Goal: Task Accomplishment & Management: Use online tool/utility

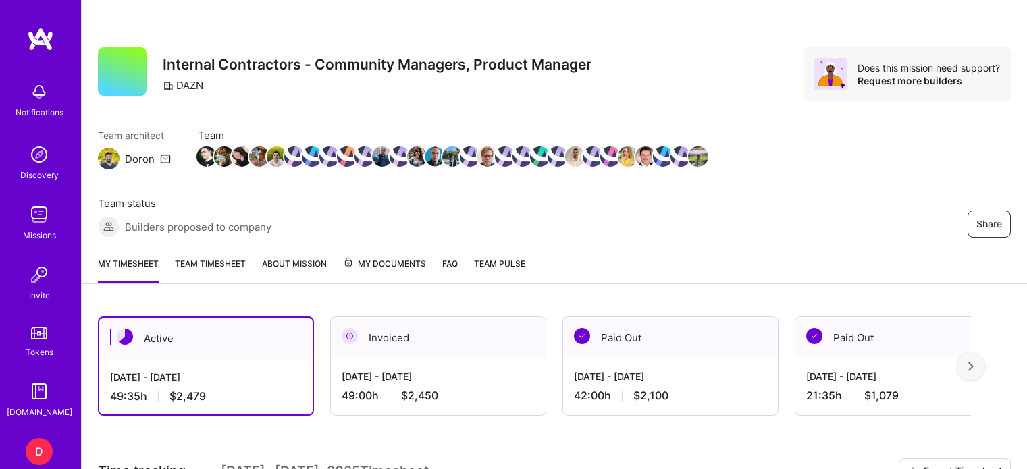
scroll to position [251, 0]
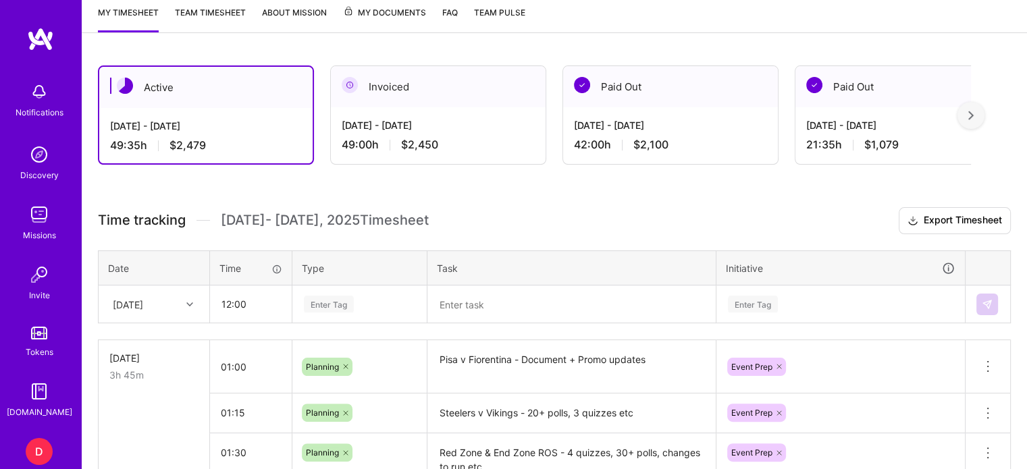
type input "12:00"
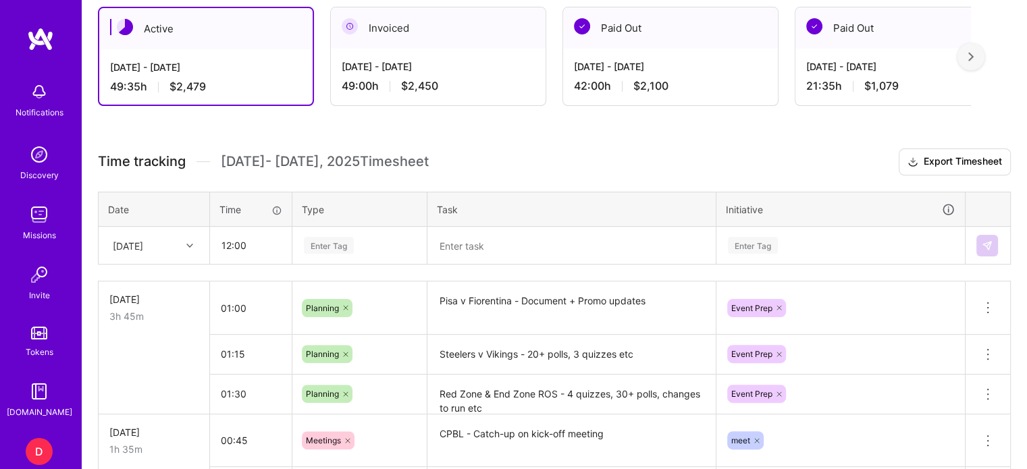
click at [332, 263] on div "Enter Tag" at bounding box center [359, 245] width 133 height 35
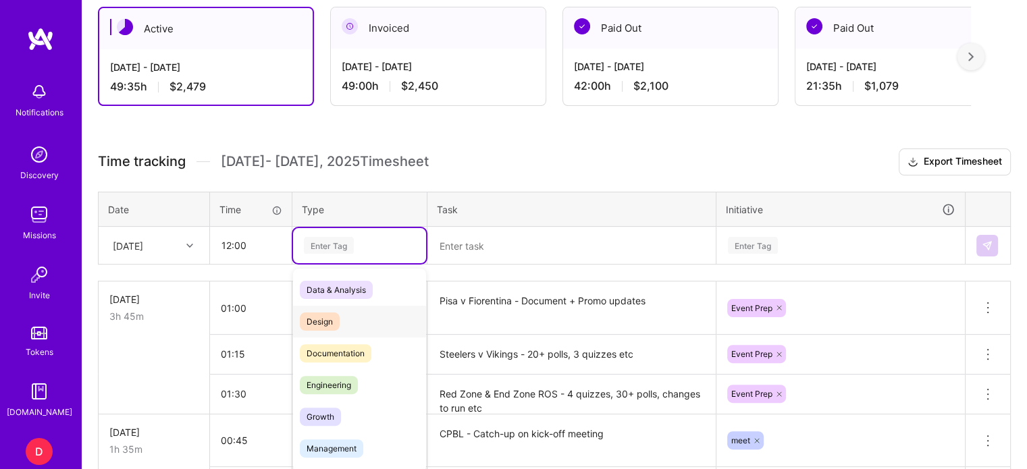
scroll to position [315, 0]
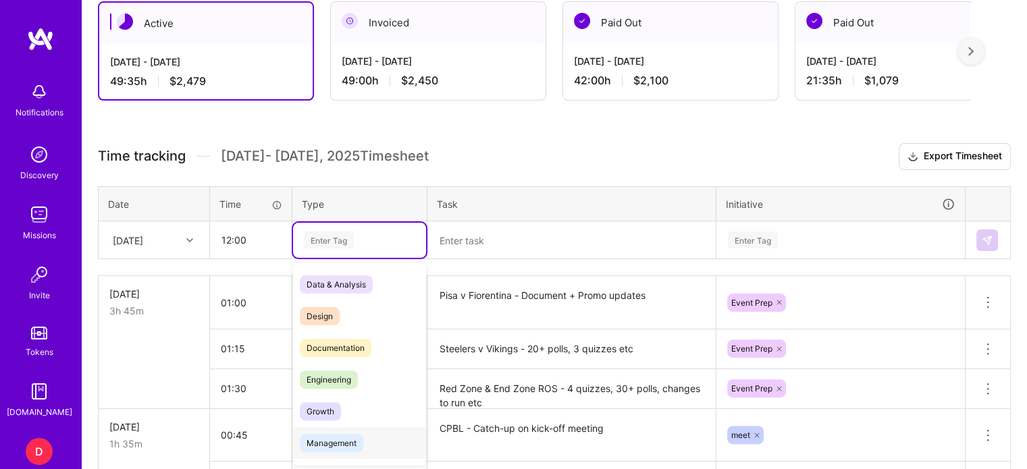
click at [336, 441] on span "Management" at bounding box center [331, 443] width 63 height 18
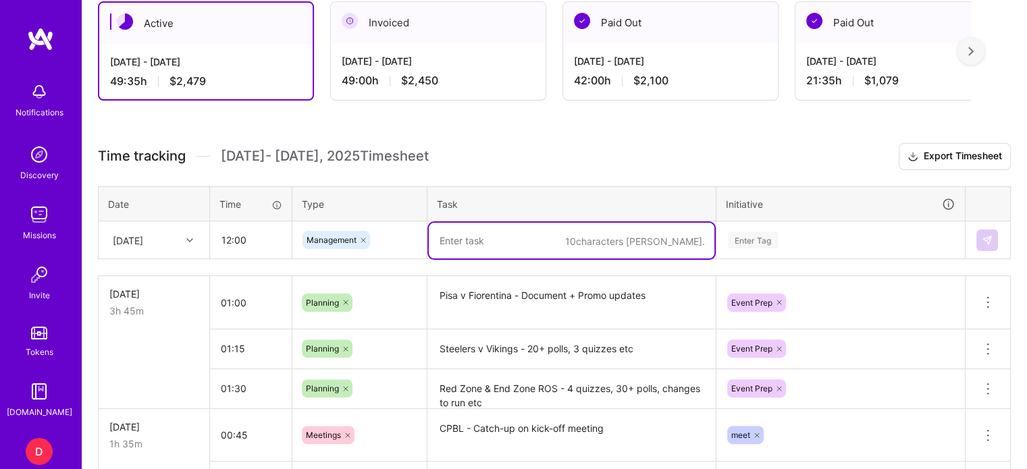
click at [478, 244] on textarea at bounding box center [572, 241] width 286 height 36
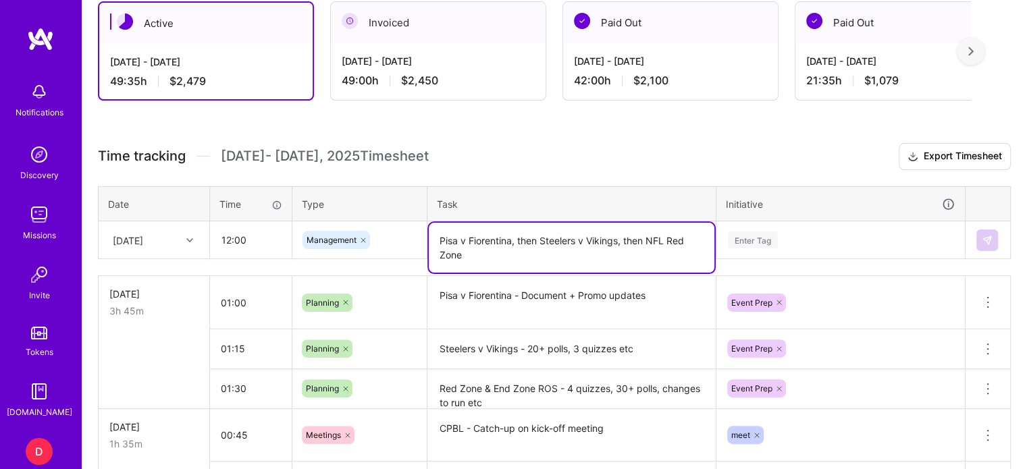
type textarea "Pisa v Fiorentina, then Steelers v Vikings, then NFL Red Zone"
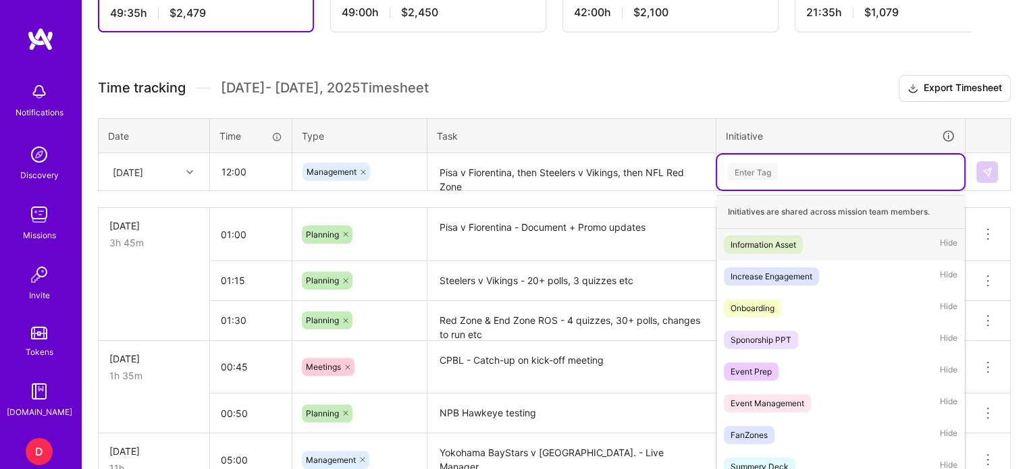
click at [737, 190] on div "option Information Asset focused, 1 of 35. 35 results available. Use Up and Dow…" at bounding box center [840, 172] width 247 height 35
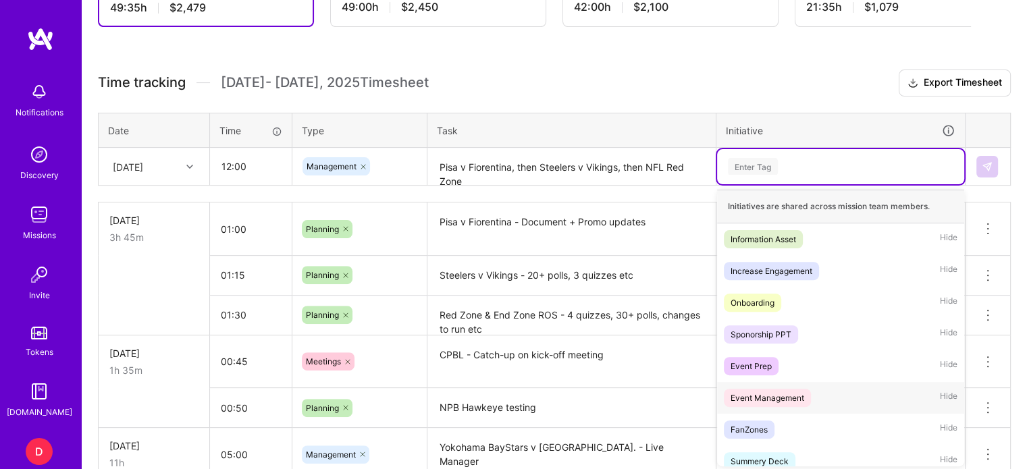
click at [785, 394] on div "Event Management" at bounding box center [768, 398] width 74 height 14
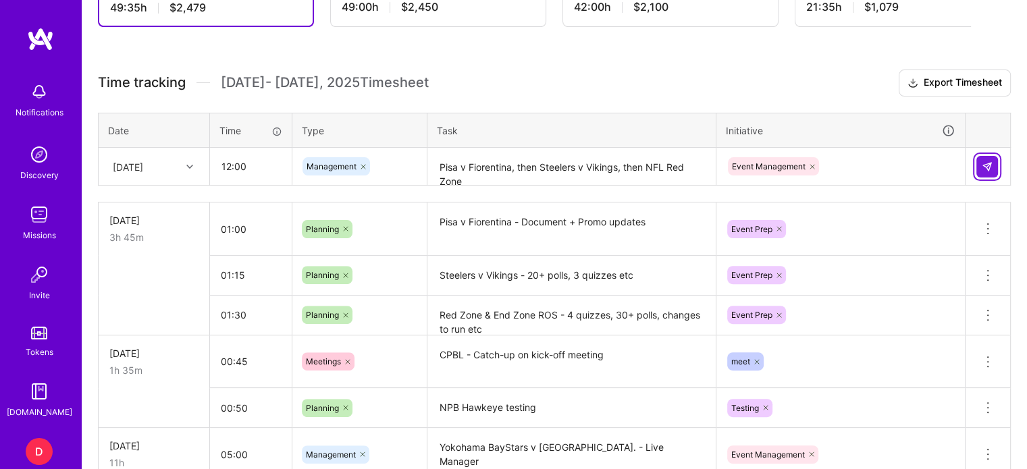
click at [984, 167] on img at bounding box center [987, 166] width 11 height 11
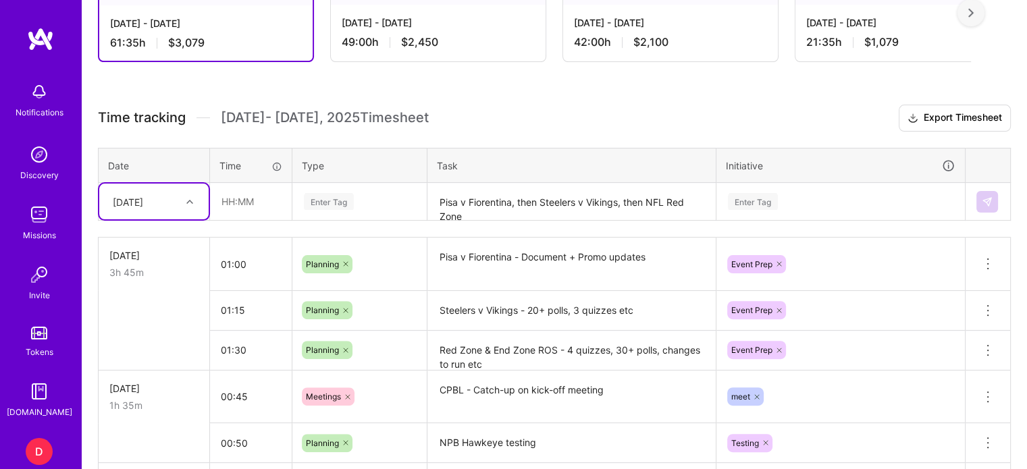
scroll to position [355, 0]
